Goal: Transaction & Acquisition: Purchase product/service

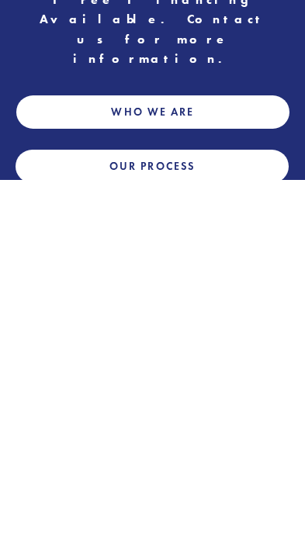
scroll to position [548, 0]
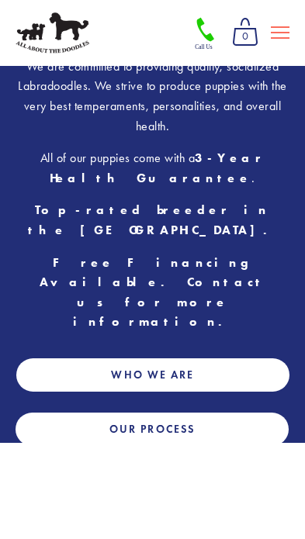
click at [64, 413] on link "Our Process" at bounding box center [152, 429] width 273 height 33
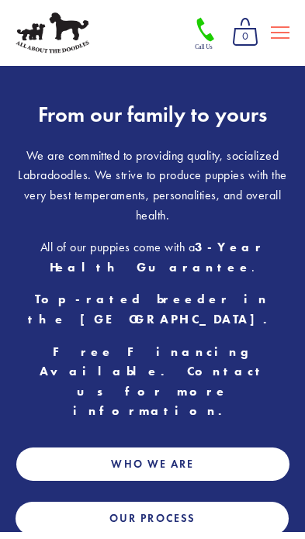
scroll to position [458, 0]
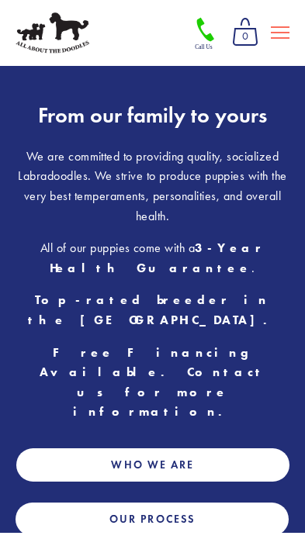
click at [65, 448] on link "Who We Are" at bounding box center [152, 464] width 273 height 33
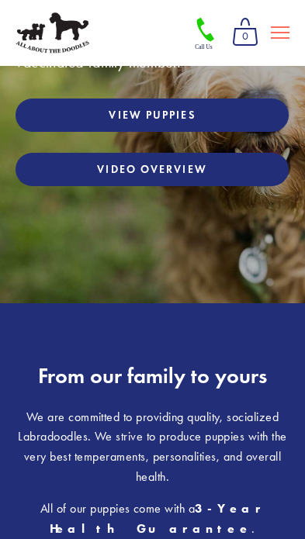
scroll to position [112, 0]
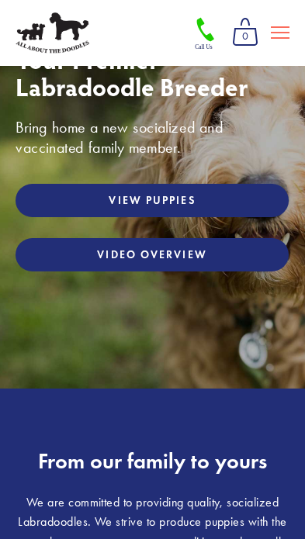
click at [244, 207] on link "View Puppies" at bounding box center [152, 200] width 273 height 33
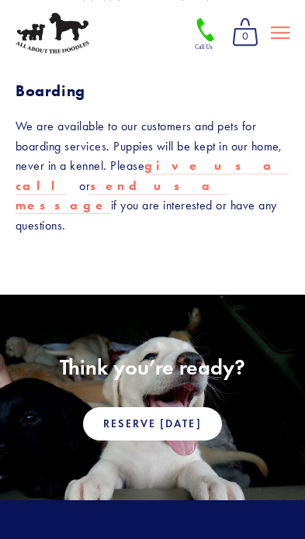
scroll to position [1601, 0]
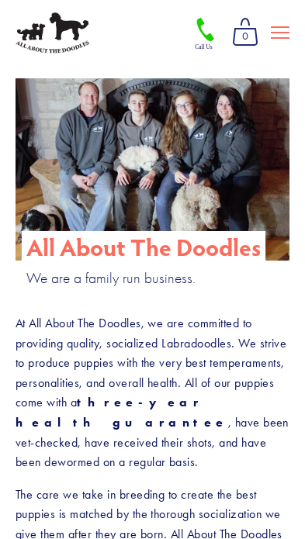
scroll to position [132, 0]
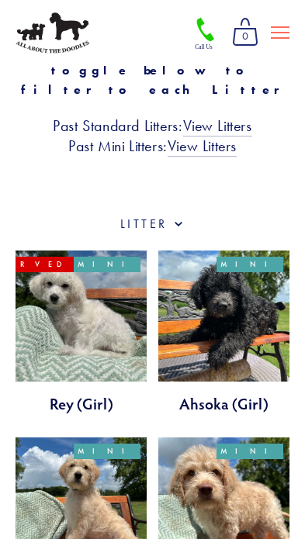
scroll to position [283, 0]
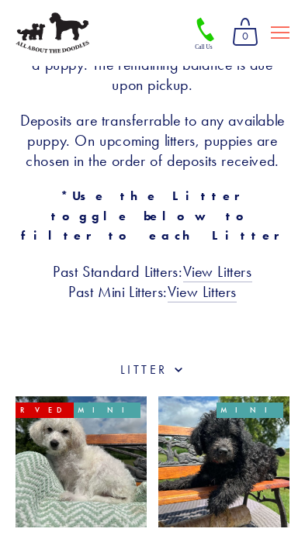
click at [138, 361] on label "Category" at bounding box center [153, 369] width 274 height 17
checkbox input "true"
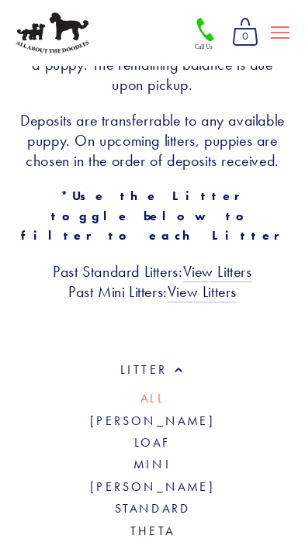
click at [138, 524] on link "Theta" at bounding box center [152, 531] width 44 height 15
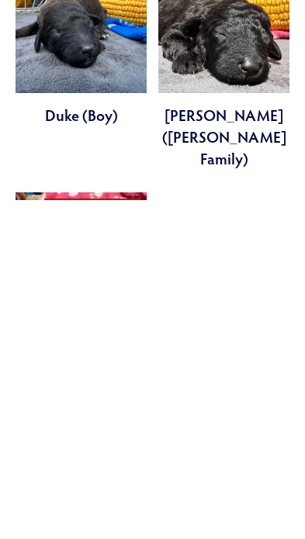
scroll to position [916, 0]
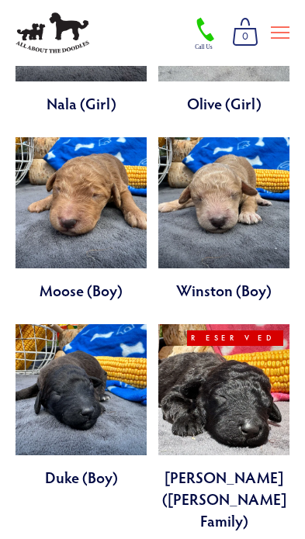
click at [192, 357] on link at bounding box center [223, 427] width 131 height 207
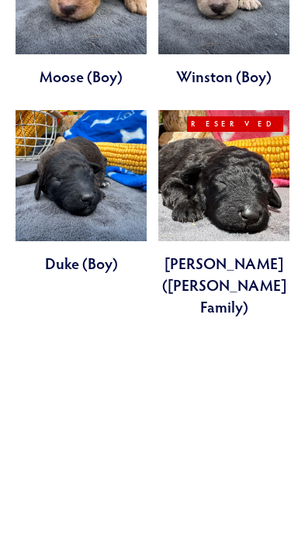
scroll to position [926, 0]
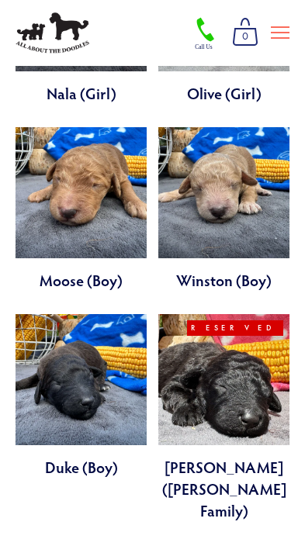
click at [204, 359] on link at bounding box center [223, 417] width 131 height 207
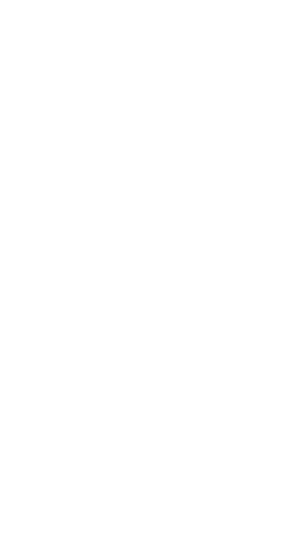
scroll to position [116, 0]
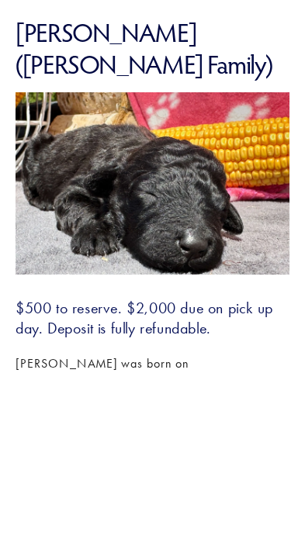
scroll to position [45, 0]
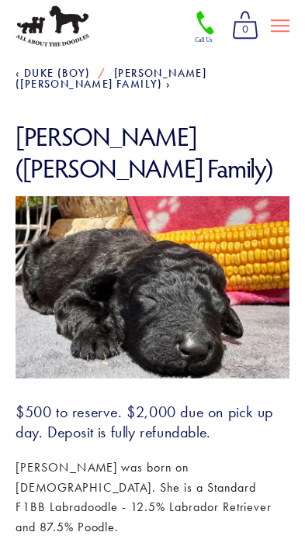
scroll to position [104, 0]
